Goal: Information Seeking & Learning: Learn about a topic

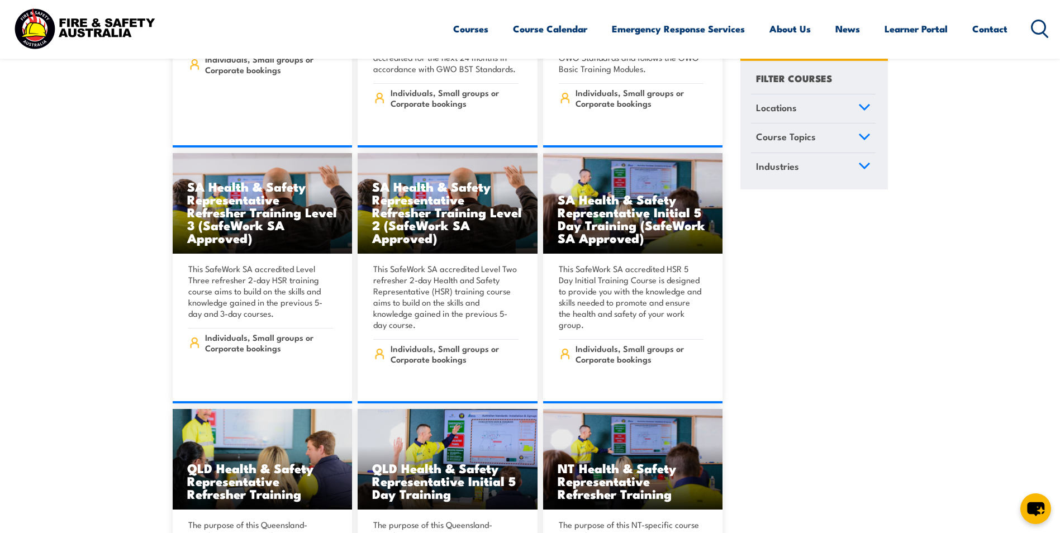
scroll to position [5198, 0]
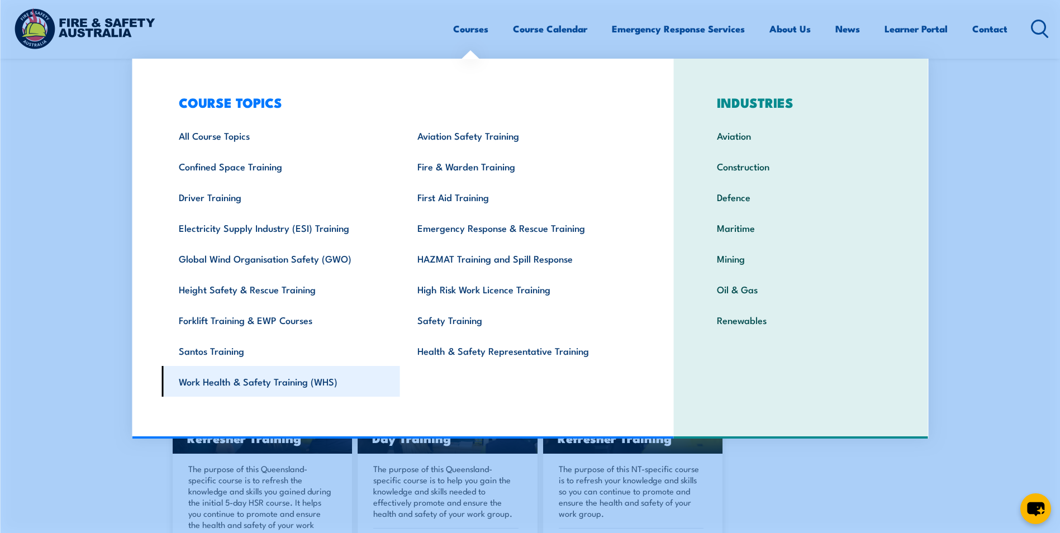
click at [317, 383] on link "Work Health & Safety Training (WHS)" at bounding box center [281, 381] width 239 height 31
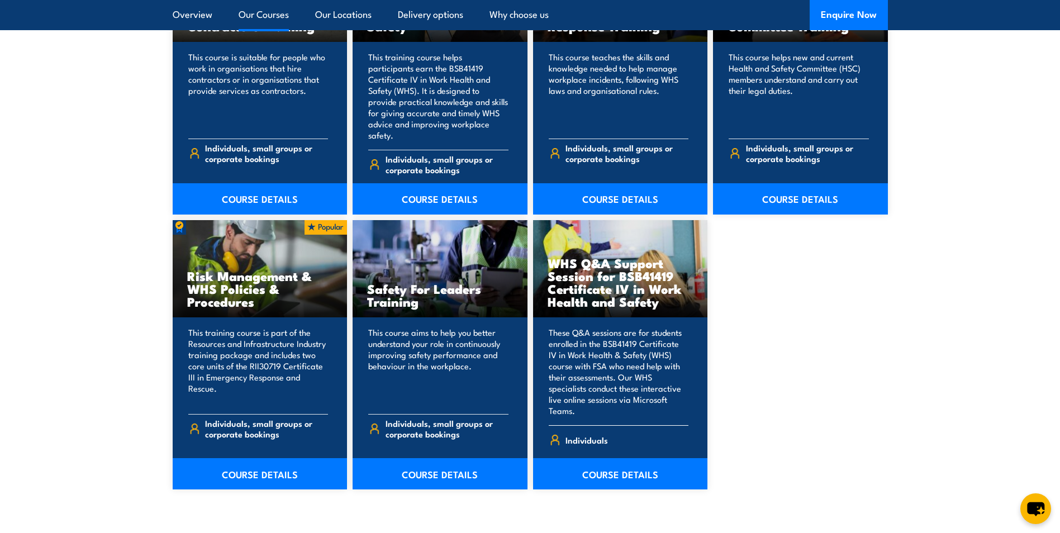
scroll to position [1118, 0]
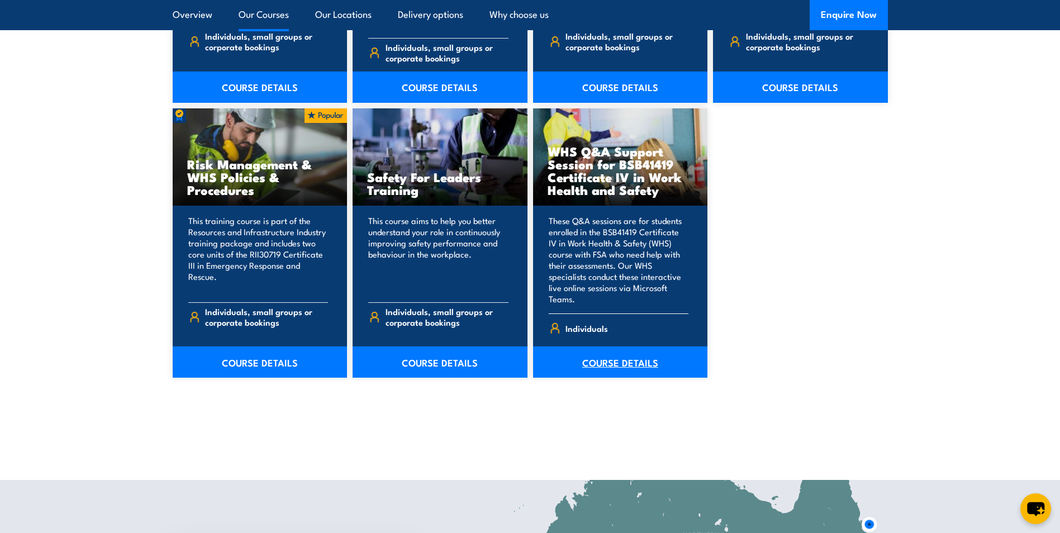
click at [605, 347] on link "COURSE DETAILS" at bounding box center [620, 362] width 175 height 31
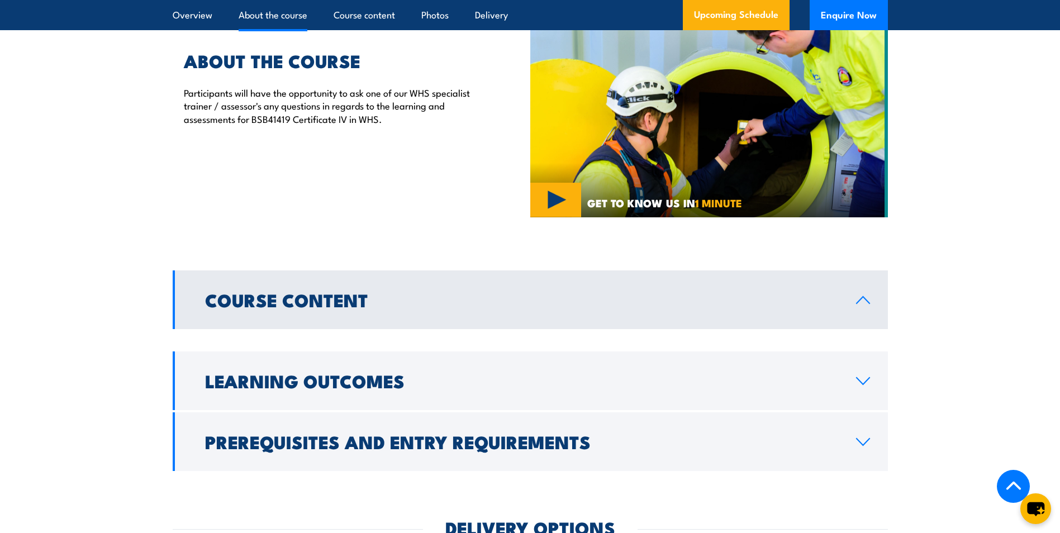
scroll to position [838, 0]
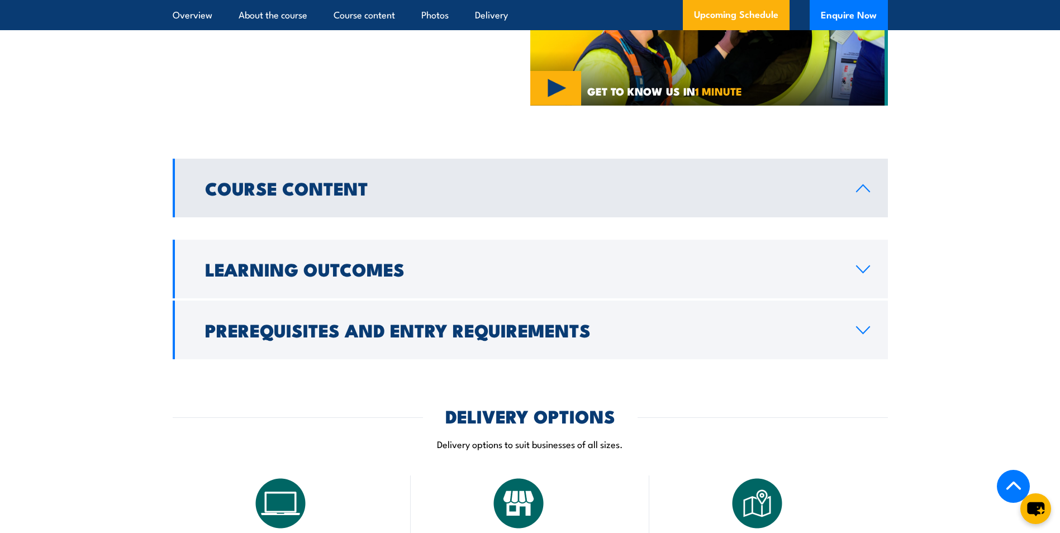
click at [501, 189] on link "Course Content" at bounding box center [530, 188] width 715 height 59
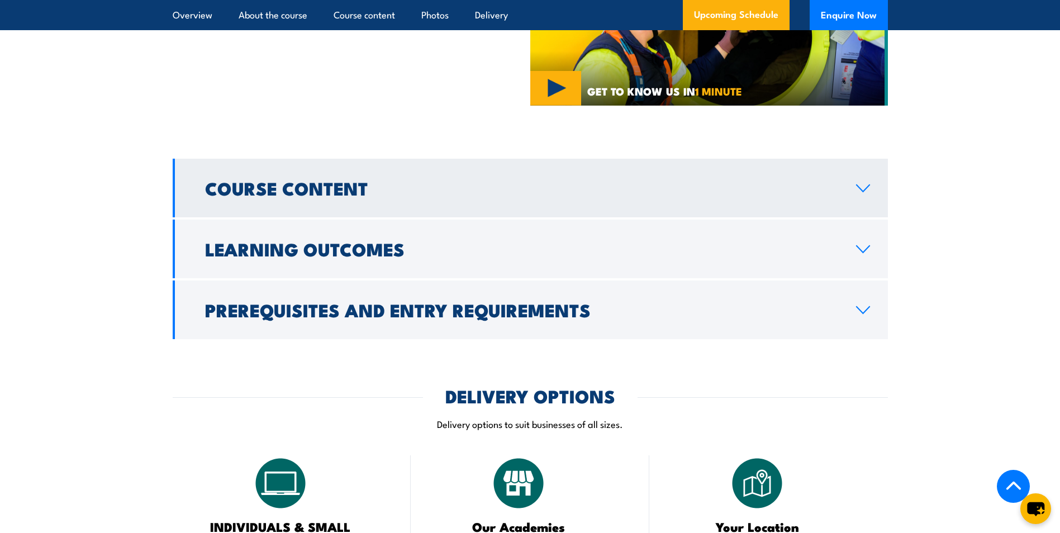
click at [501, 189] on link "Course Content" at bounding box center [530, 188] width 715 height 59
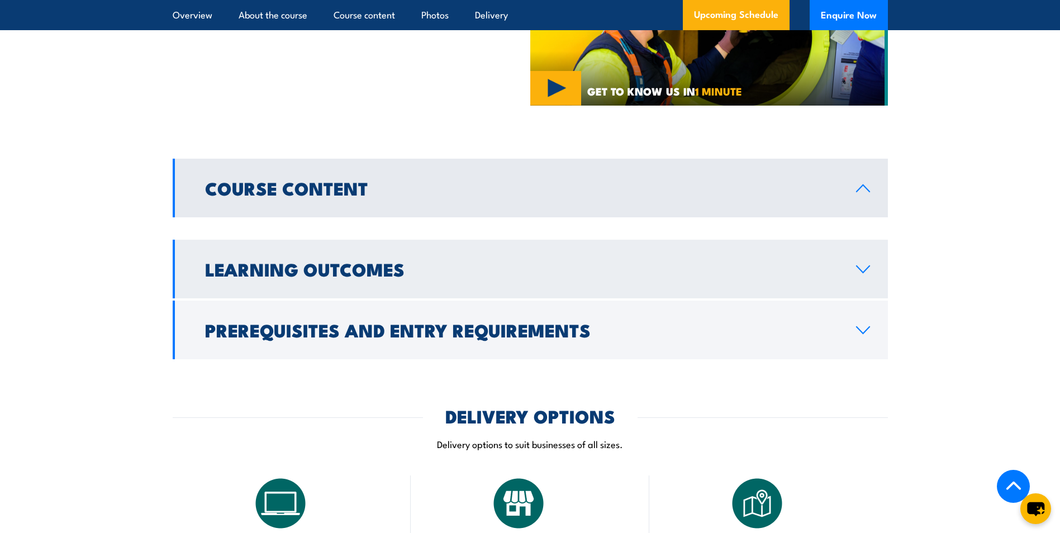
click at [466, 261] on h2 "Learning Outcomes" at bounding box center [521, 269] width 633 height 16
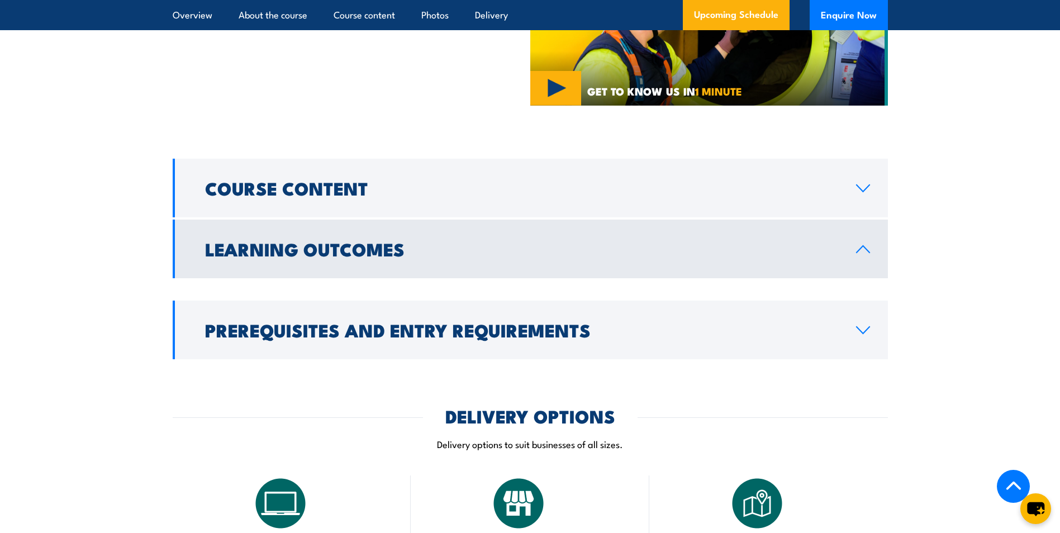
click at [466, 258] on link "Learning Outcomes" at bounding box center [530, 249] width 715 height 59
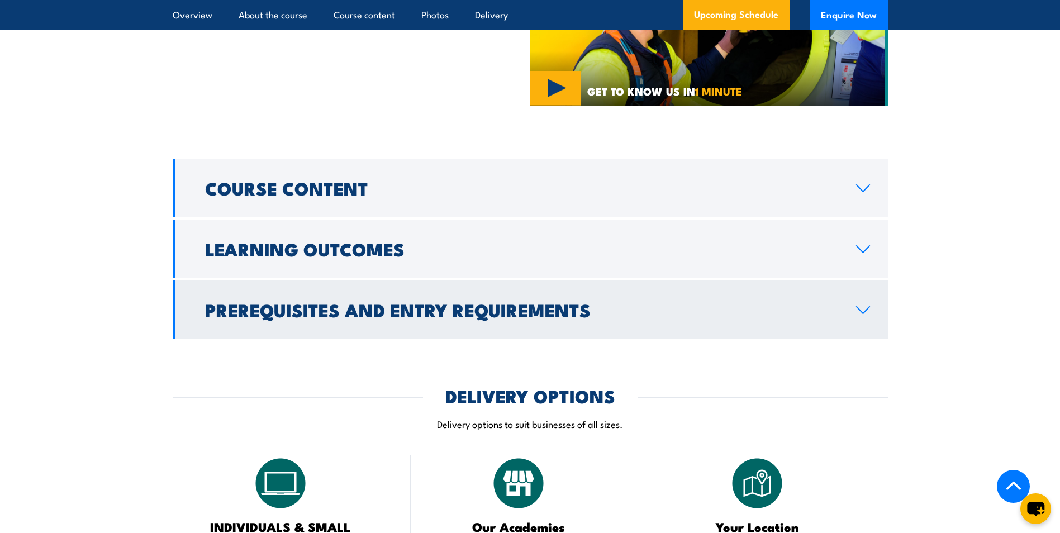
click at [476, 302] on h2 "Prerequisites and Entry Requirements" at bounding box center [521, 310] width 633 height 16
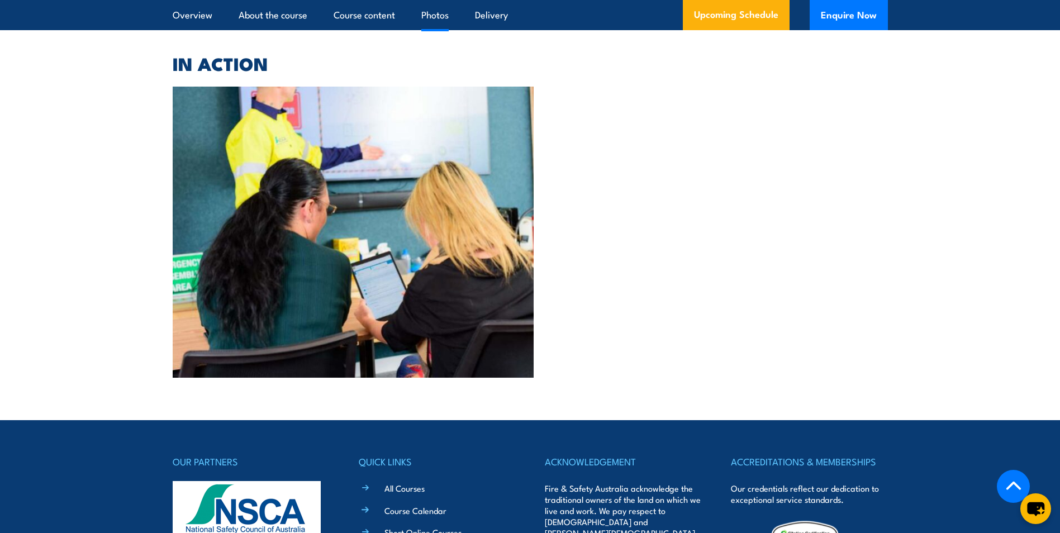
scroll to position [2571, 0]
